Goal: Find specific page/section: Find specific page/section

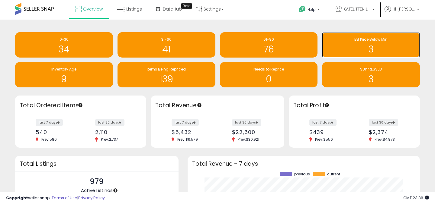
click at [368, 39] on span "BB Price Below Min" at bounding box center [370, 39] width 33 height 5
